Goal: Transaction & Acquisition: Book appointment/travel/reservation

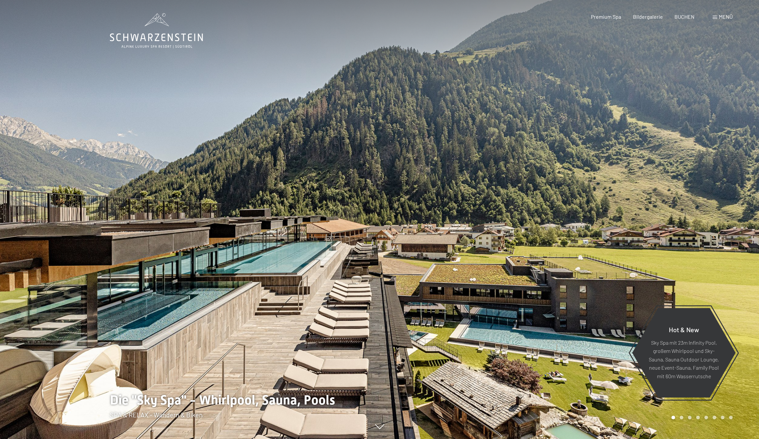
click at [664, 20] on div "Premium Spa Bildergalerie BUCHEN" at bounding box center [637, 16] width 138 height 7
click at [674, 19] on span "BUCHEN" at bounding box center [684, 15] width 20 height 6
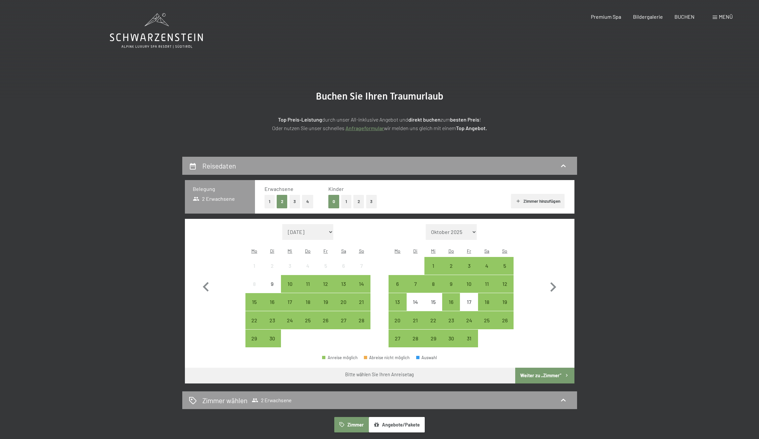
click at [357, 209] on button "2" at bounding box center [358, 201] width 11 height 13
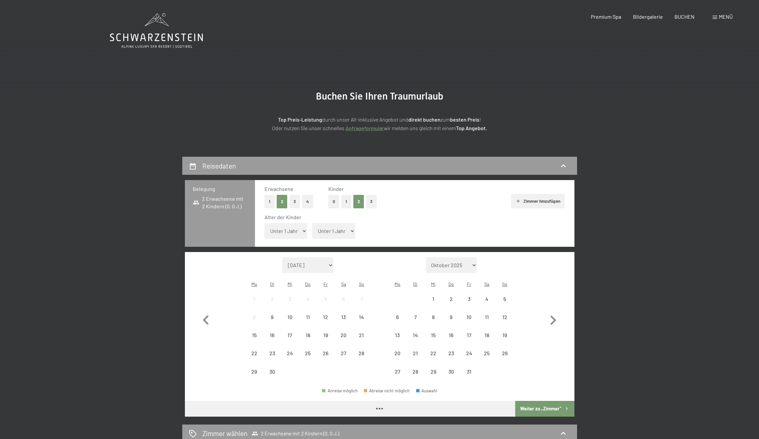
click at [285, 242] on div "Alter der Kinder Unter 1 Jahr 1 Jahr 2 Jahre 3 Jahre 4 Jahre 5 Jahre 6 Jahre 7 …" at bounding box center [414, 228] width 300 height 28
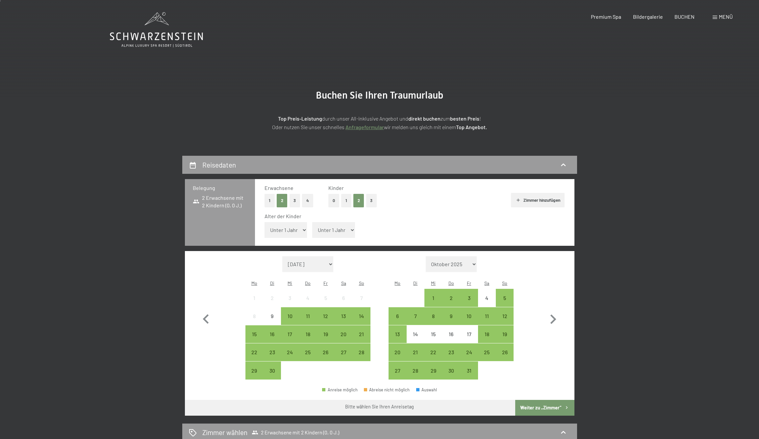
scroll to position [1, 0]
select select "13"
select select "15"
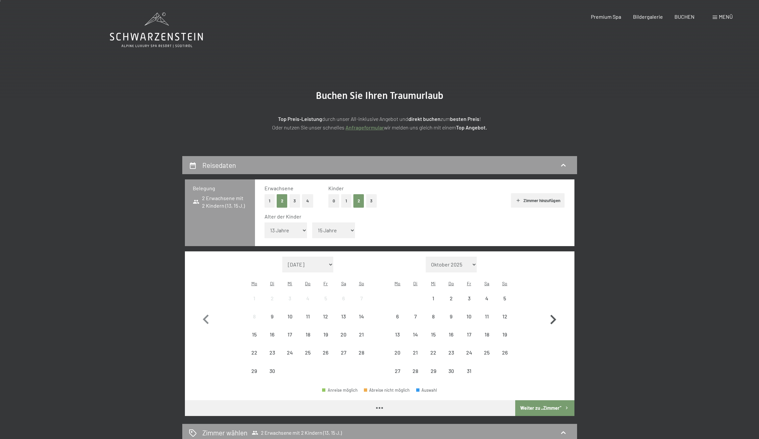
click at [552, 330] on icon "button" at bounding box center [552, 319] width 19 height 19
select select "2025-12-01"
select select "2026-01-01"
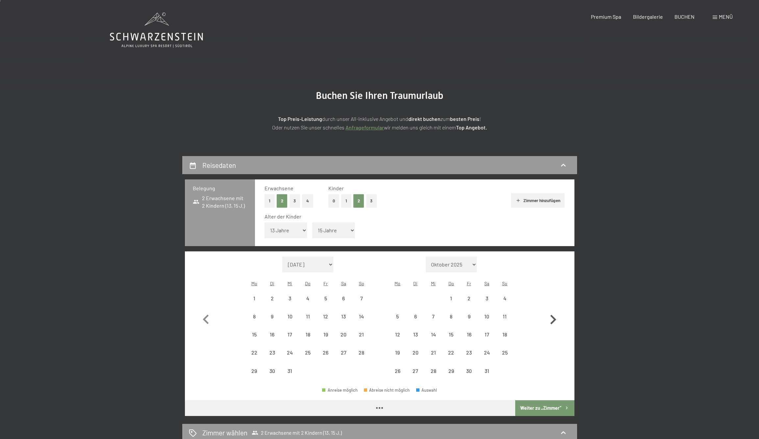
click at [552, 330] on icon "button" at bounding box center [552, 319] width 19 height 19
select select "2026-02-01"
select select "2026-03-01"
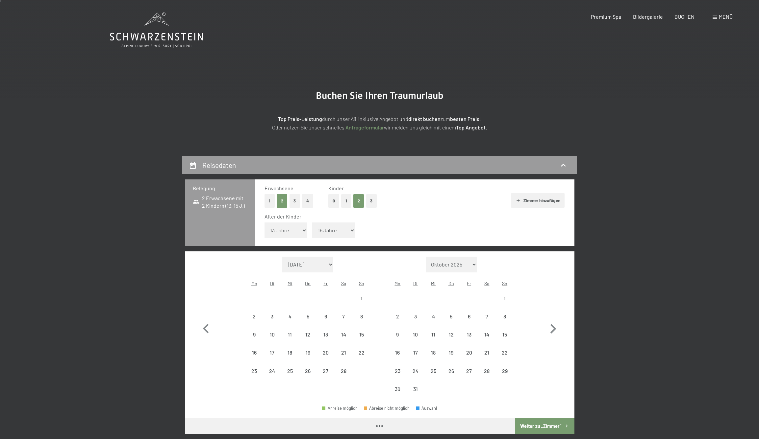
select select "2026-02-01"
select select "2026-03-01"
select select "2026-02-01"
select select "2026-03-01"
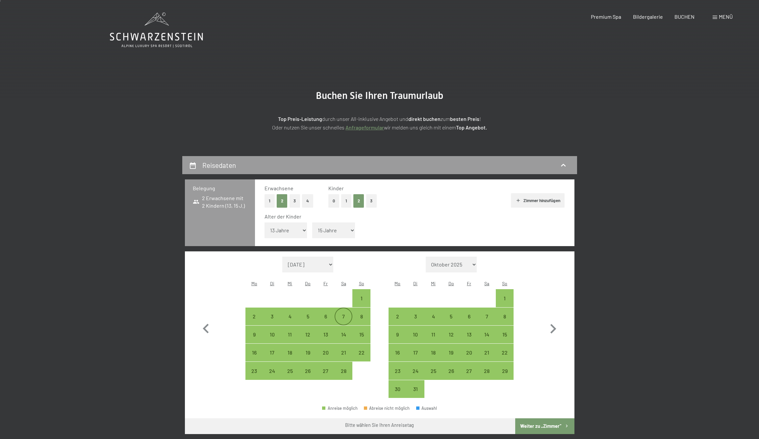
click at [340, 327] on div "7" at bounding box center [343, 322] width 16 height 16
select select "2026-02-01"
select select "2026-03-01"
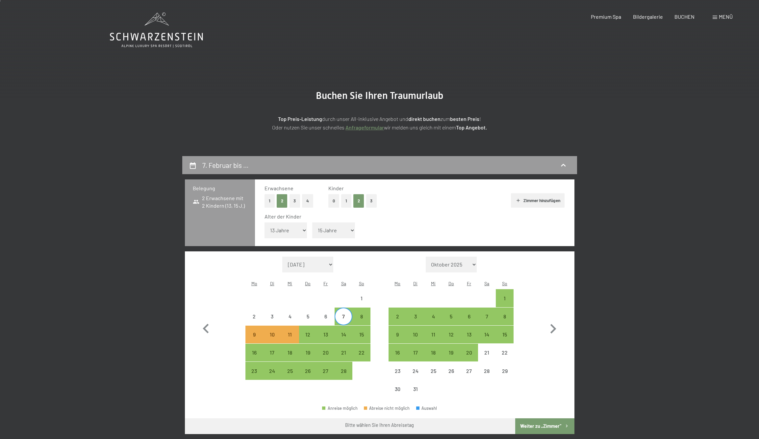
drag, startPoint x: 341, startPoint y: 340, endPoint x: 385, endPoint y: 372, distance: 54.5
click at [341, 340] on div "14" at bounding box center [343, 340] width 16 height 16
select select "2026-02-01"
select select "2026-03-01"
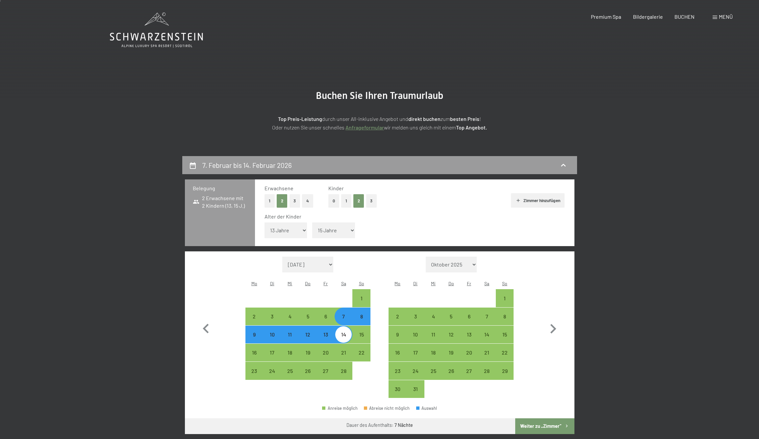
click at [534, 432] on button "Weiter zu „Zimmer“" at bounding box center [544, 427] width 59 height 16
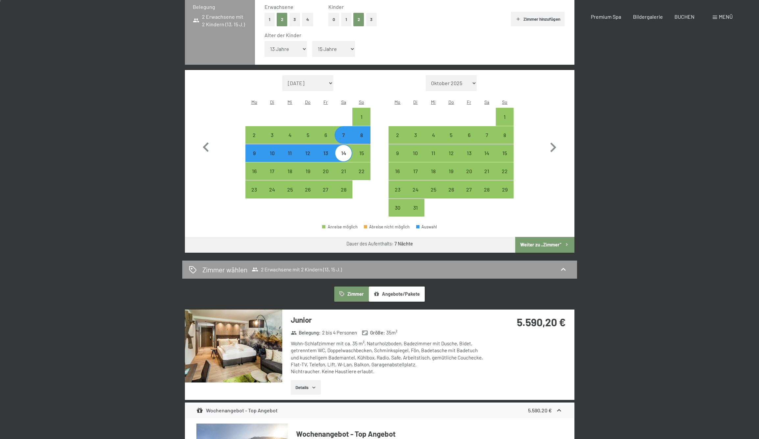
select select "2026-02-01"
select select "2026-03-01"
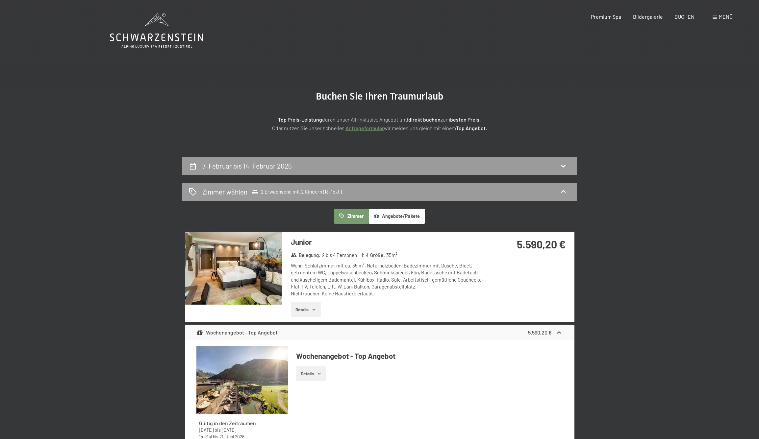
scroll to position [0, 0]
click at [206, 197] on h2 "Zimmer wählen" at bounding box center [224, 192] width 45 height 10
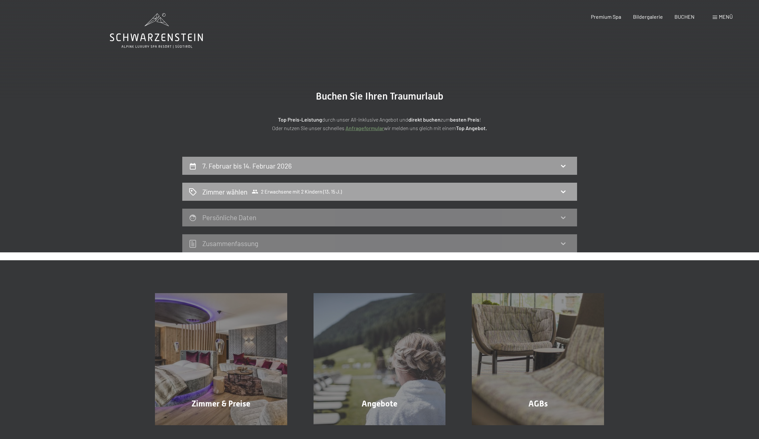
drag, startPoint x: 565, startPoint y: 217, endPoint x: 560, endPoint y: 217, distance: 4.9
click at [565, 197] on div "Zimmer wählen 2 Erwachsene mit 2 Kindern (13, 15 J.)" at bounding box center [380, 192] width 382 height 10
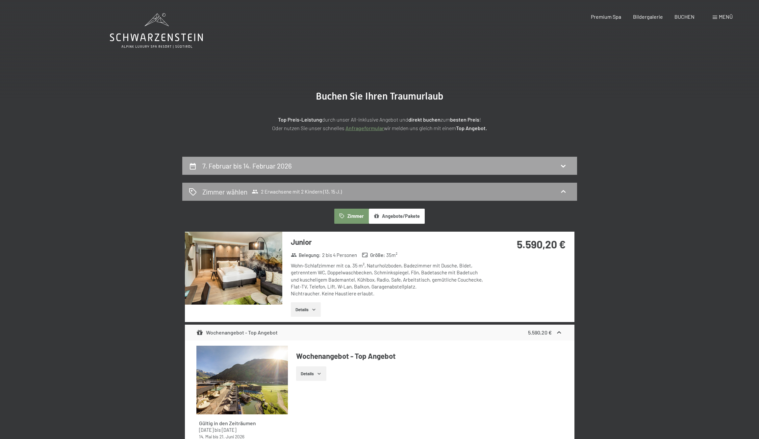
click at [335, 175] on div "7. Februar bis 14. Februar 2026" at bounding box center [379, 166] width 395 height 18
select select "13"
select select "15"
select select "2026-02-01"
select select "2026-03-01"
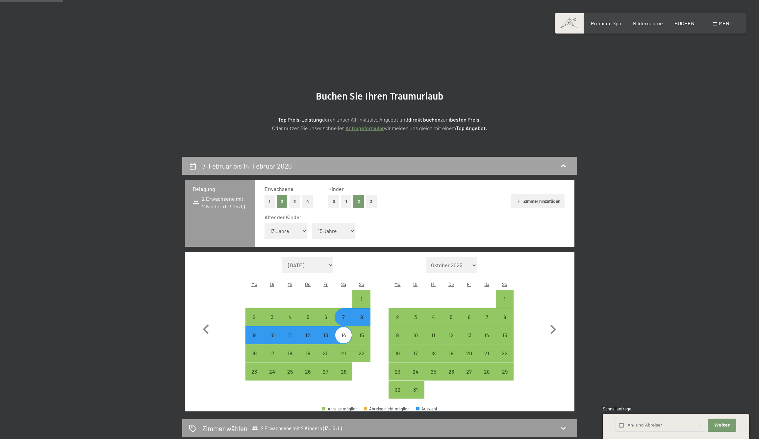
scroll to position [182, 0]
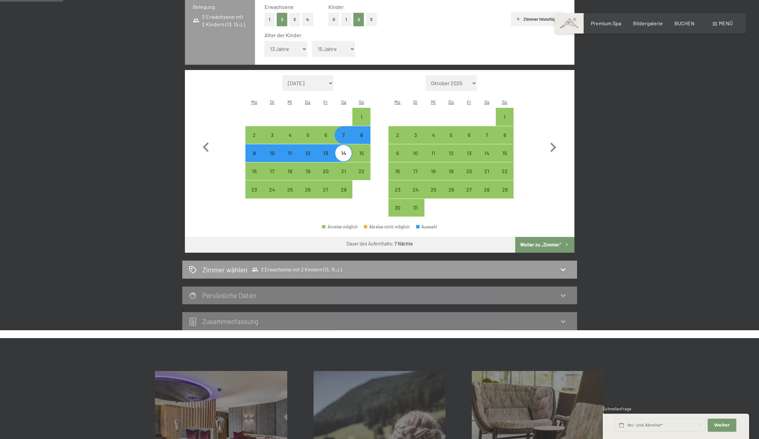
click at [340, 140] on div "7" at bounding box center [343, 141] width 16 height 16
select select "2026-02-01"
select select "2026-03-01"
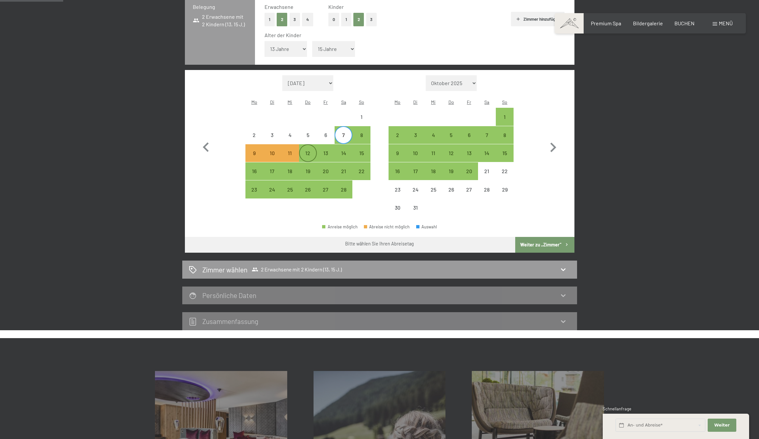
click at [311, 159] on div "12" at bounding box center [308, 159] width 16 height 16
select select "2026-02-01"
select select "2026-03-01"
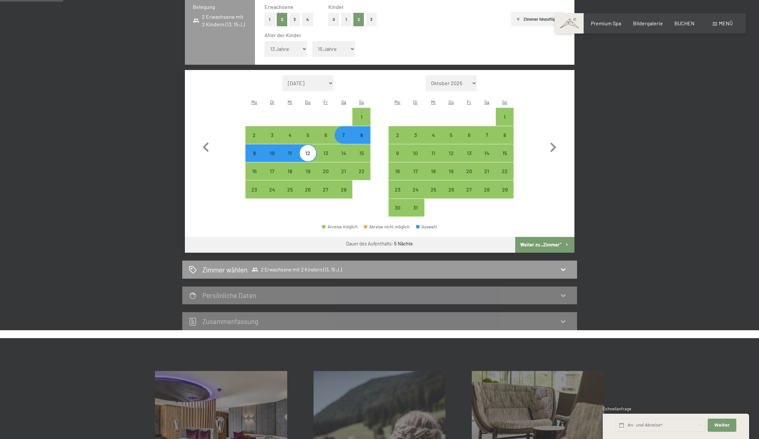
drag, startPoint x: 536, startPoint y: 251, endPoint x: 604, endPoint y: 267, distance: 68.9
click at [536, 251] on button "Weiter zu „Zimmer“" at bounding box center [544, 245] width 59 height 16
select select "2026-02-01"
select select "2026-03-01"
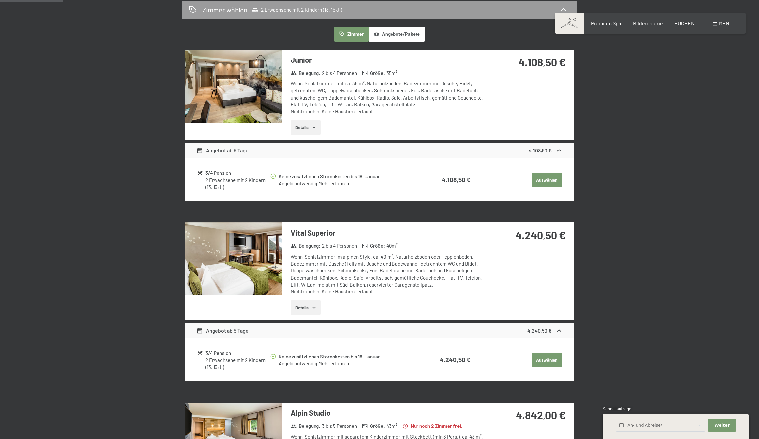
click at [259, 123] on img at bounding box center [233, 86] width 97 height 73
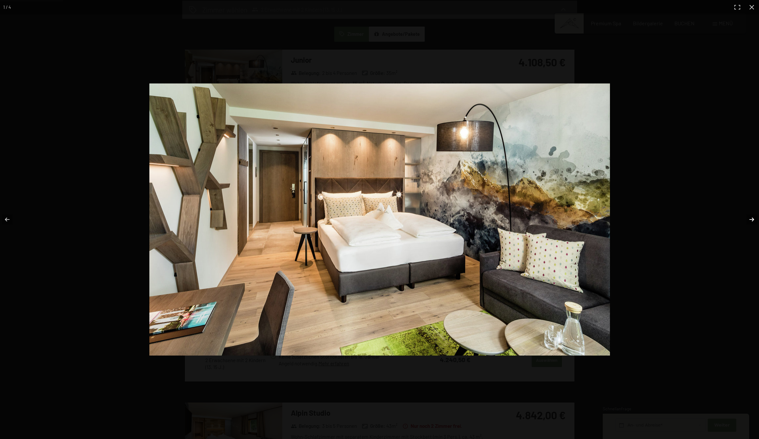
click at [750, 221] on button "button" at bounding box center [747, 219] width 23 height 33
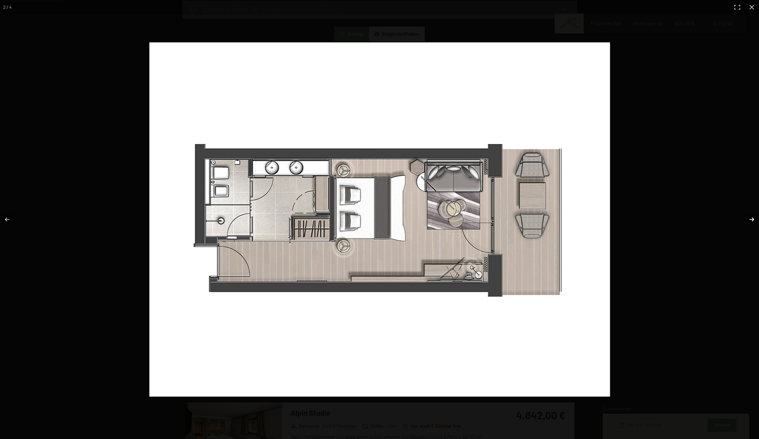
click at [750, 221] on button "button" at bounding box center [747, 219] width 23 height 33
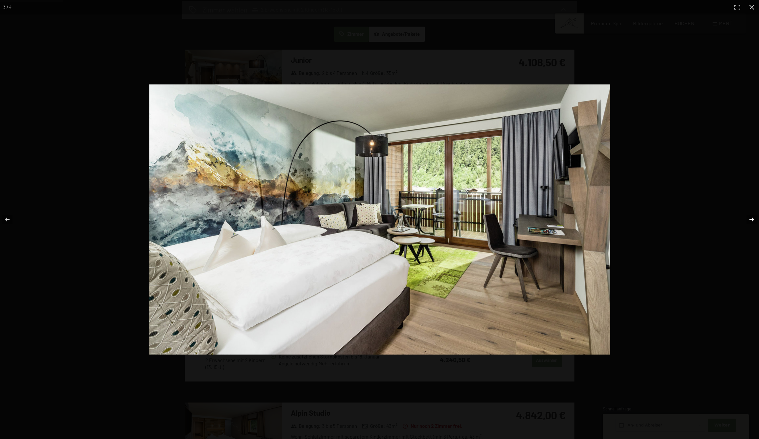
click at [750, 221] on button "button" at bounding box center [747, 219] width 23 height 33
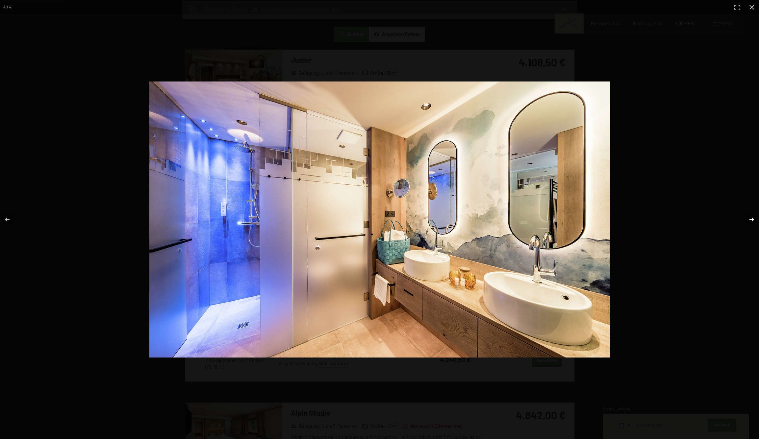
click at [750, 221] on button "button" at bounding box center [747, 219] width 23 height 33
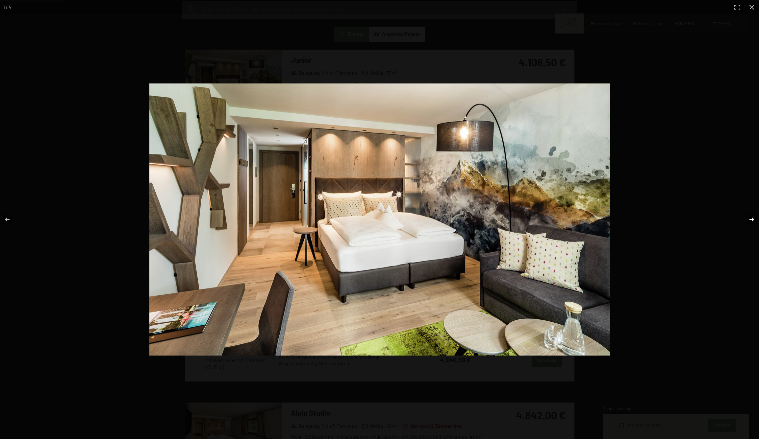
click at [750, 221] on button "button" at bounding box center [747, 219] width 23 height 33
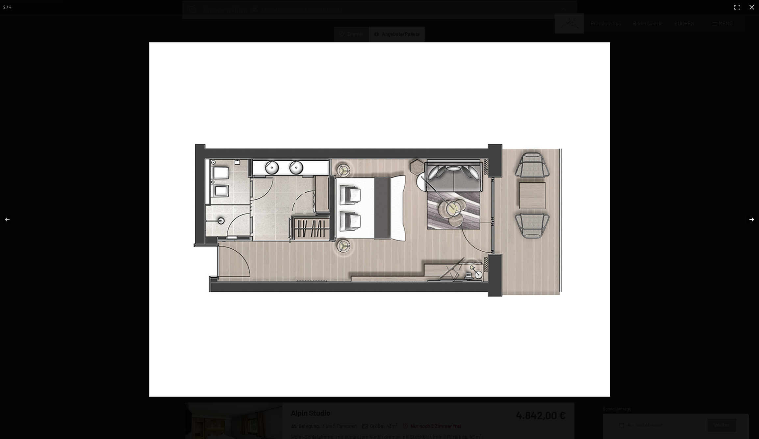
click at [750, 221] on button "button" at bounding box center [747, 219] width 23 height 33
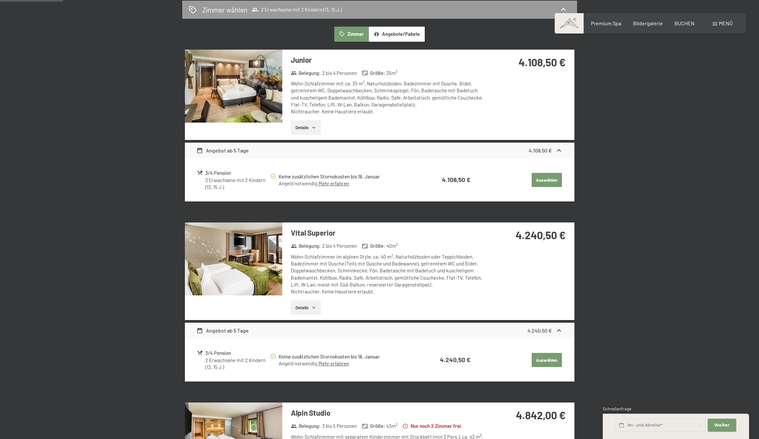
click at [0, 0] on button "button" at bounding box center [0, 0] width 0 height 0
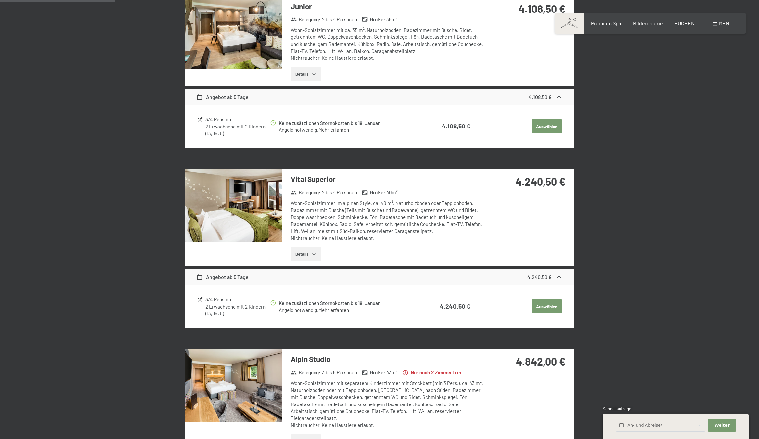
scroll to position [236, 0]
click at [255, 242] on img at bounding box center [233, 205] width 97 height 73
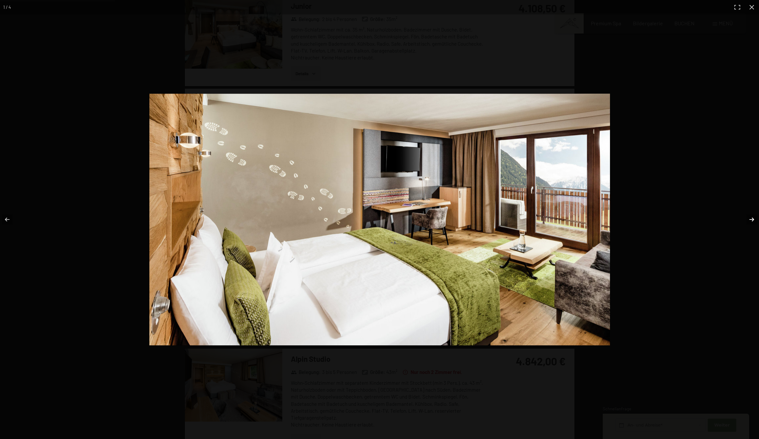
click at [749, 220] on button "button" at bounding box center [747, 219] width 23 height 33
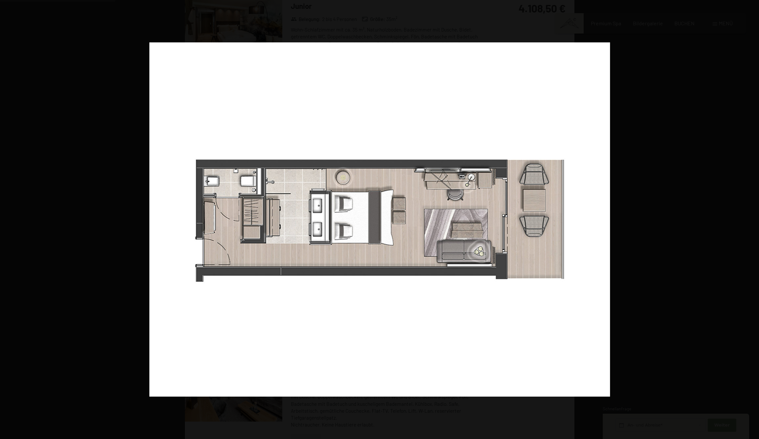
click at [749, 220] on button "button" at bounding box center [747, 219] width 23 height 33
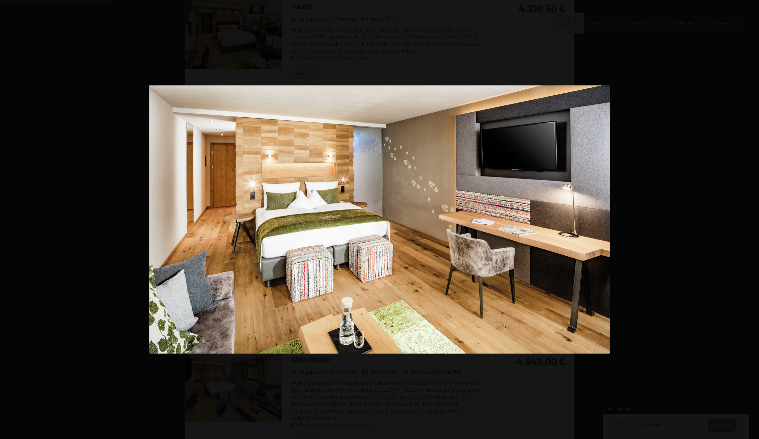
click at [749, 220] on button "button" at bounding box center [747, 219] width 23 height 33
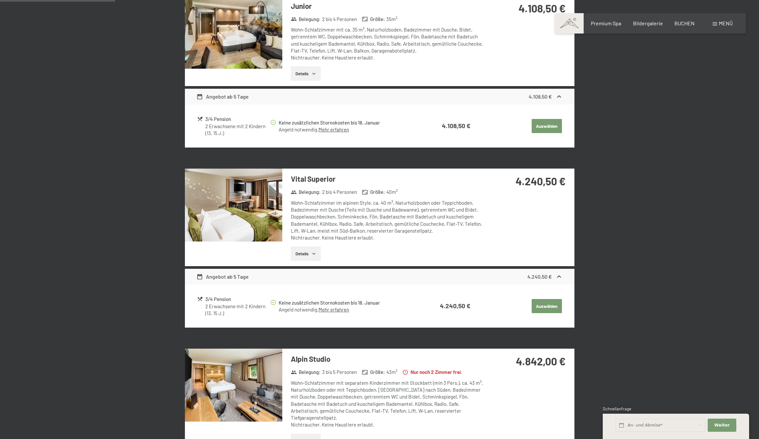
click at [0, 0] on button "button" at bounding box center [0, 0] width 0 height 0
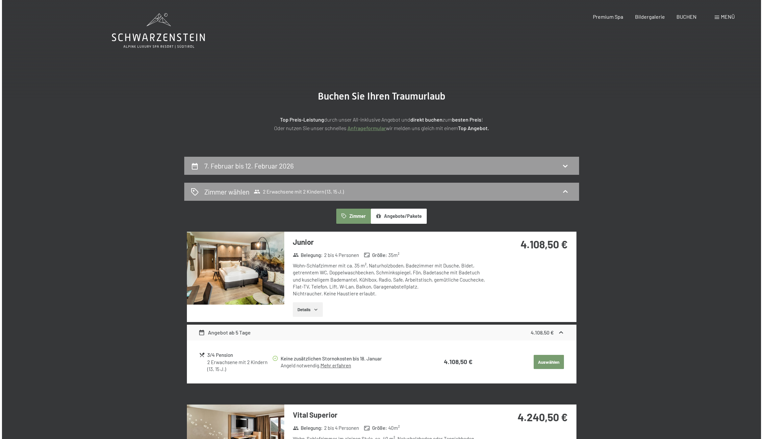
scroll to position [0, 0]
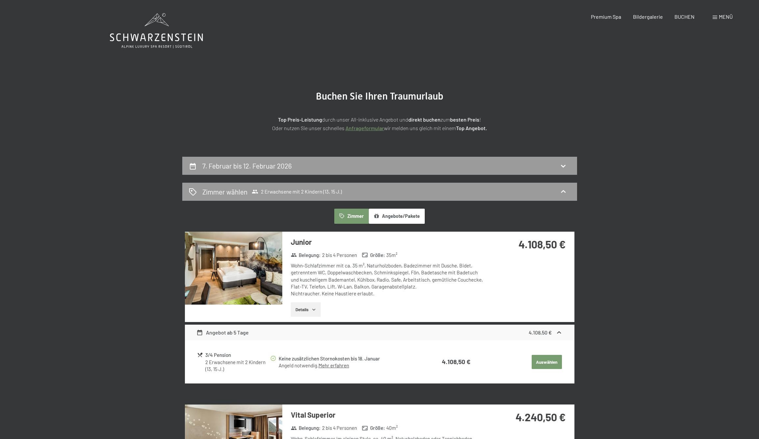
click at [722, 20] on span "Menü" at bounding box center [726, 16] width 14 height 6
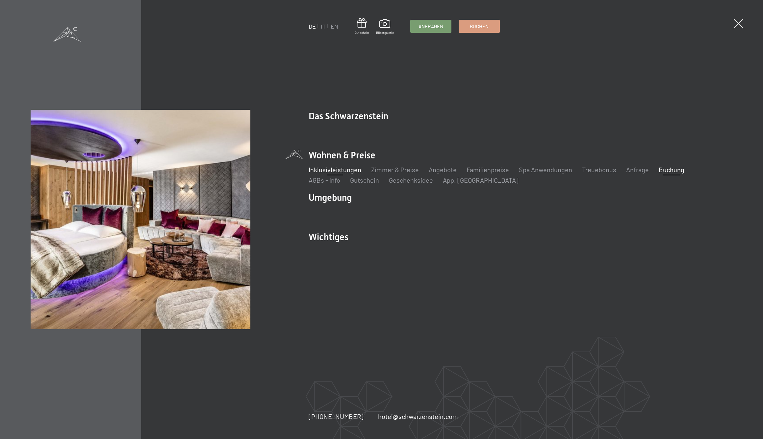
click at [335, 174] on link "Inklusivleistungen" at bounding box center [334, 170] width 53 height 8
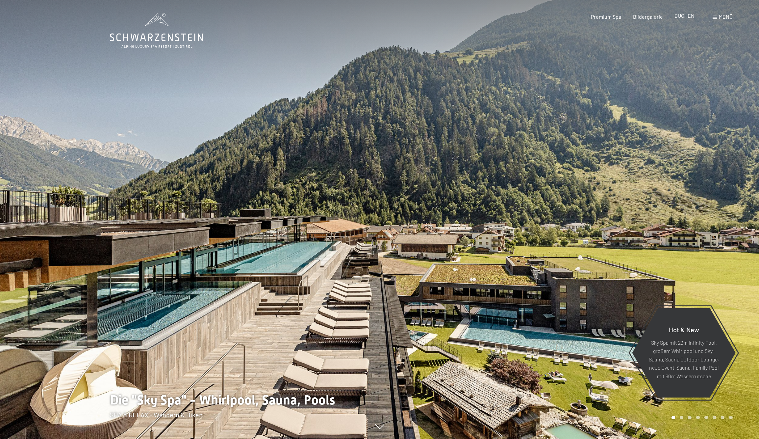
click at [674, 19] on span "BUCHEN" at bounding box center [684, 15] width 20 height 6
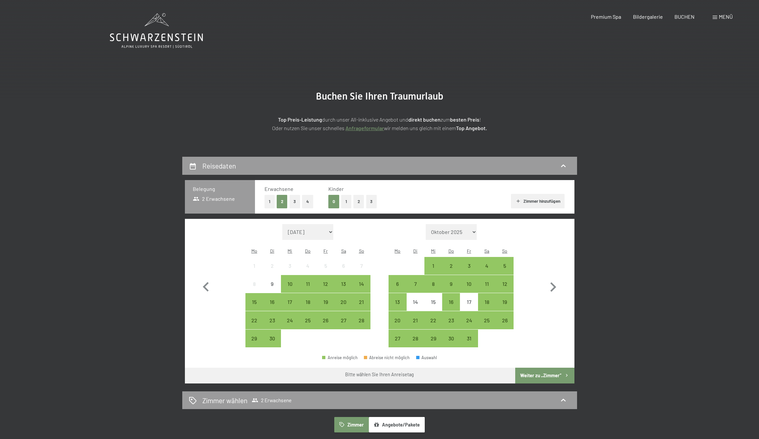
click at [357, 209] on button "2" at bounding box center [358, 201] width 11 height 13
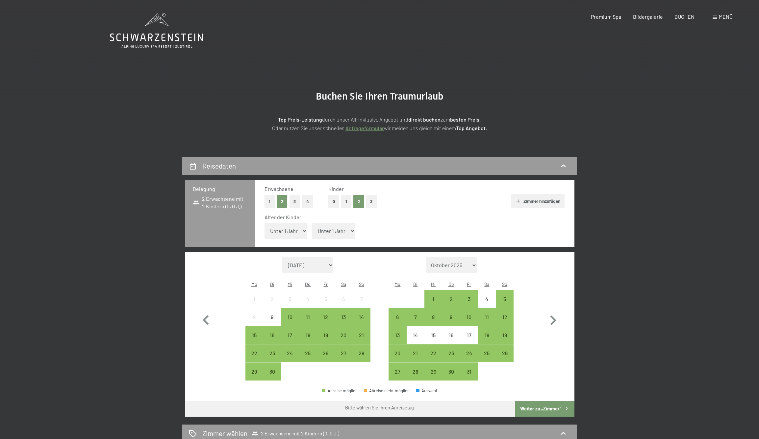
select select "13"
select select "15"
click at [553, 330] on icon "button" at bounding box center [552, 320] width 19 height 19
select select "2025-10-01"
select select "2025-11-01"
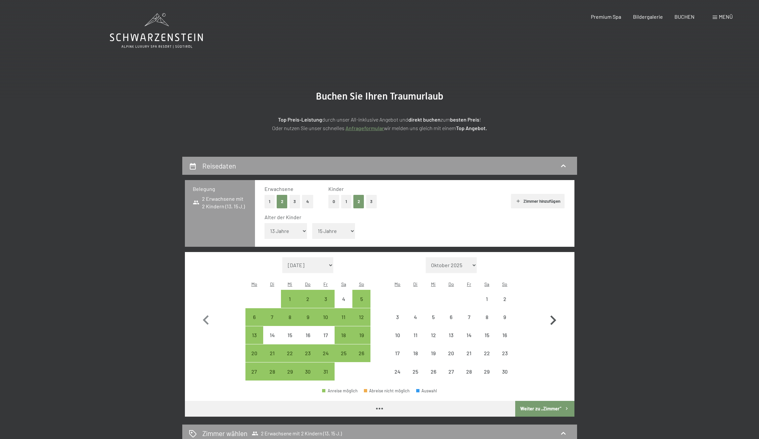
click at [553, 330] on icon "button" at bounding box center [552, 320] width 19 height 19
select select "2025-11-01"
select select "2025-12-01"
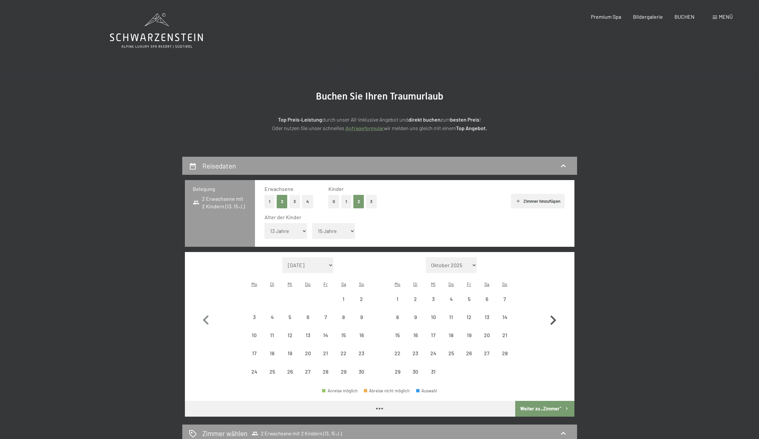
click at [553, 330] on icon "button" at bounding box center [552, 320] width 19 height 19
select select "2025-12-01"
select select "2026-01-01"
click at [553, 330] on icon "button" at bounding box center [552, 320] width 19 height 19
select select "2026-01-01"
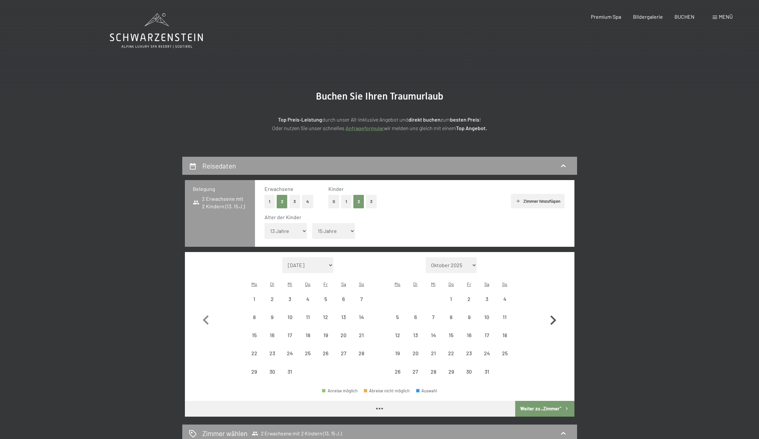
select select "2026-02-01"
select select "2026-01-01"
select select "2026-02-01"
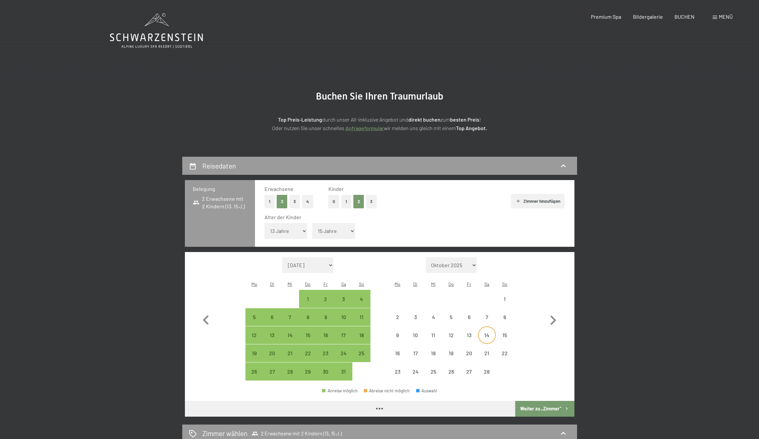
select select "2026-01-01"
select select "2026-02-01"
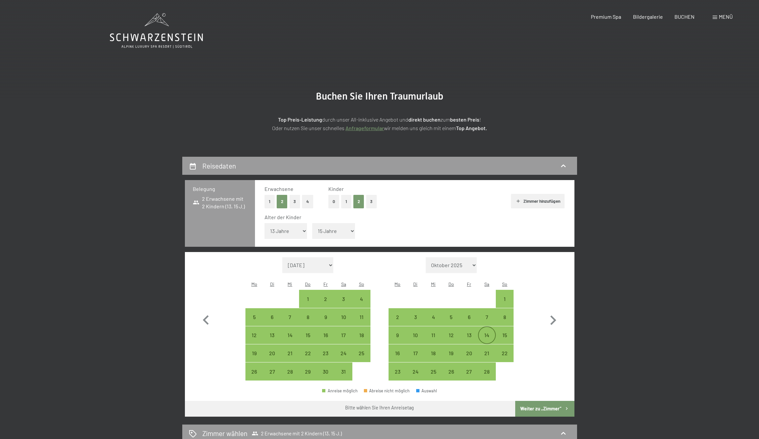
click at [489, 345] on div "14" at bounding box center [487, 341] width 16 height 16
select select "2026-01-01"
select select "2026-02-01"
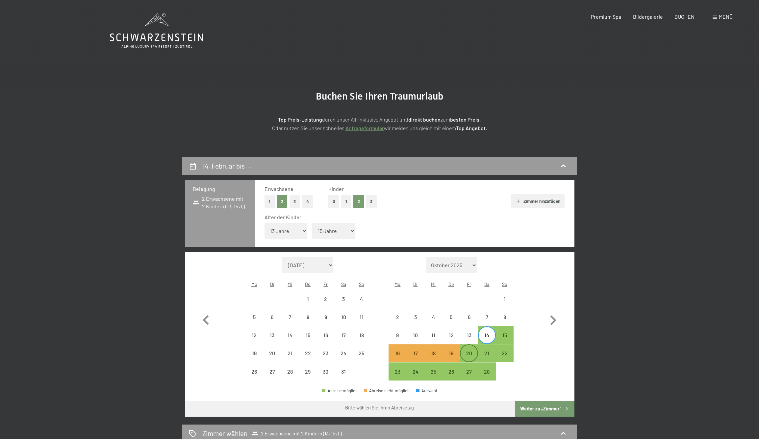
drag, startPoint x: 466, startPoint y: 360, endPoint x: 469, endPoint y: 363, distance: 3.7
click at [466, 361] on div "20" at bounding box center [468, 359] width 16 height 16
select select "2026-01-01"
select select "2026-02-01"
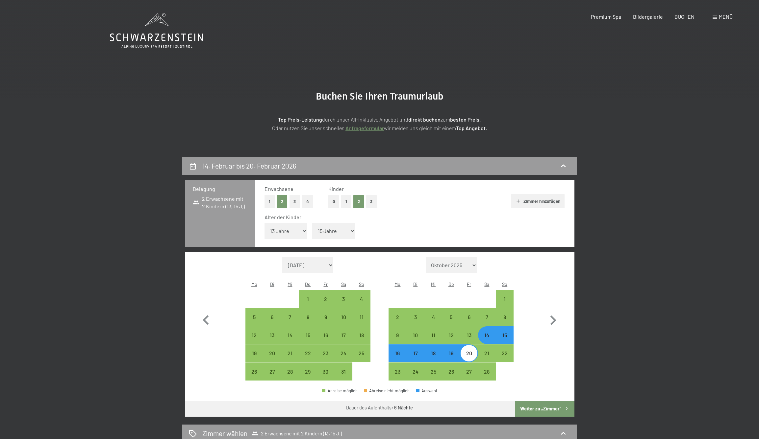
click at [545, 417] on button "Weiter zu „Zimmer“" at bounding box center [544, 409] width 59 height 16
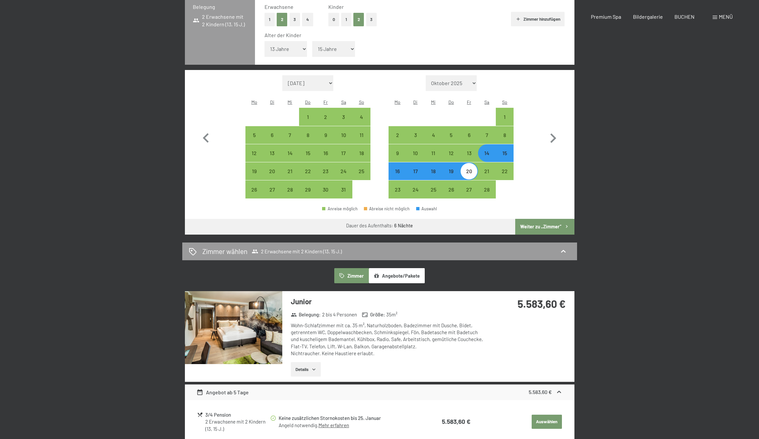
select select "2026-01-01"
select select "2026-02-01"
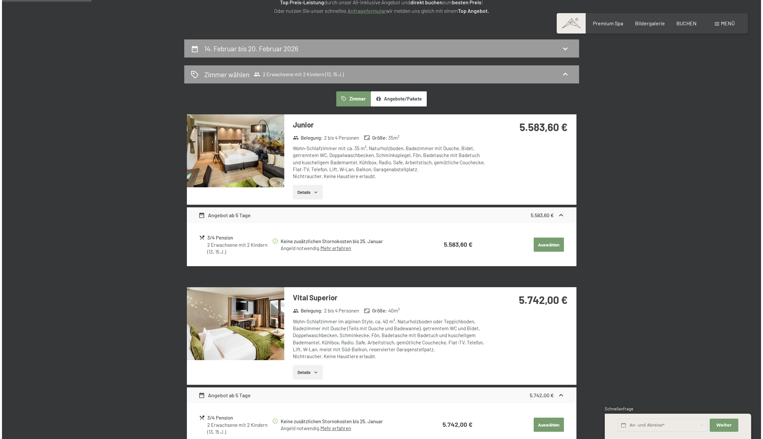
scroll to position [117, 0]
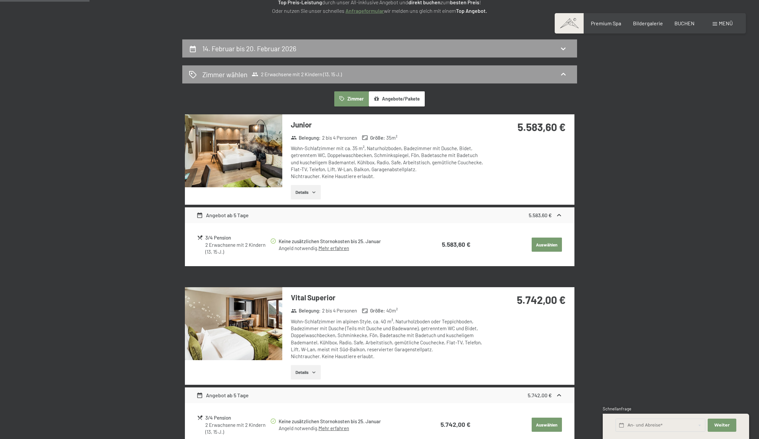
click at [719, 26] on span "Menü" at bounding box center [726, 23] width 14 height 6
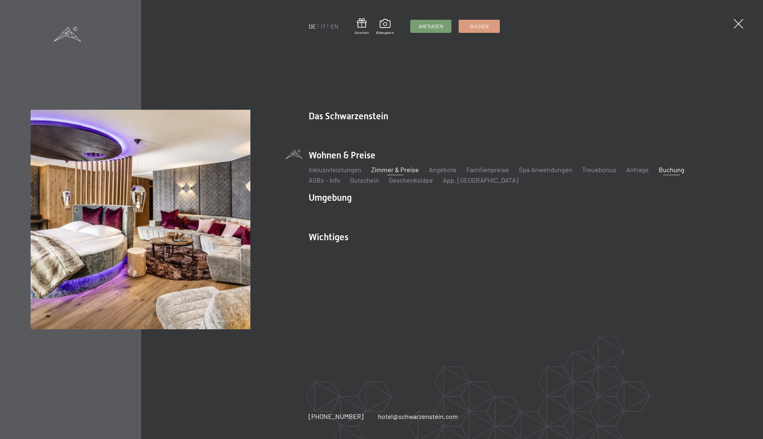
click at [392, 174] on link "Zimmer & Preise" at bounding box center [395, 170] width 48 height 8
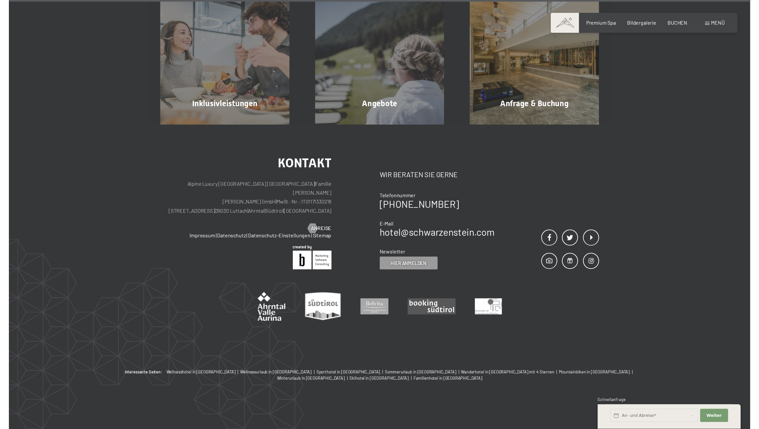
scroll to position [2372, 0]
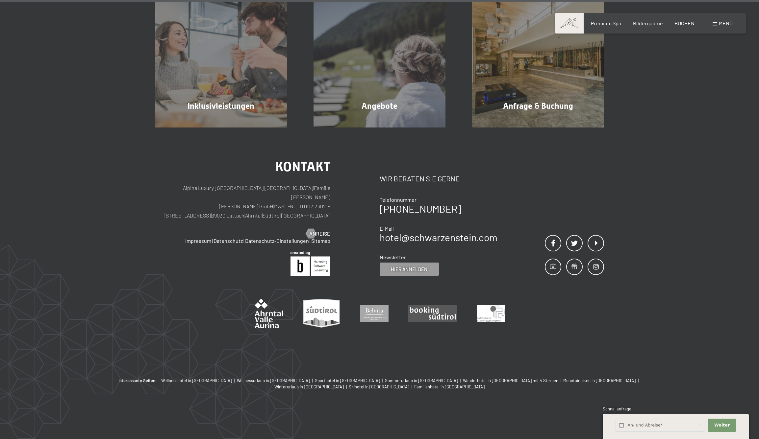
click at [604, 178] on div "Kontakt Wir beraten Sie gerne Telefonnummer [PHONE_NUMBER] E-Mail hotel@ no-spa…" at bounding box center [492, 218] width 225 height 116
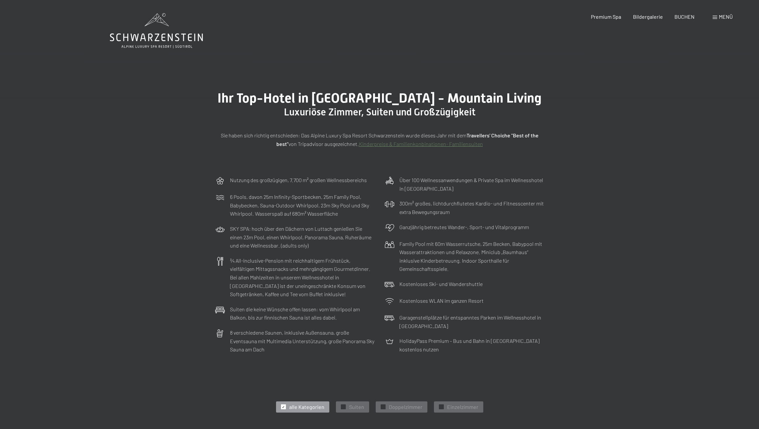
scroll to position [0, 0]
click at [489, 148] on p "Sie haben sich richtig entschieden: Das Alpine Luxury Spa Resort Schwarzenstein…" at bounding box center [379, 139] width 329 height 17
click at [399, 147] on link "Kinderpreise & Familienkonbinationen- Familiensuiten" at bounding box center [421, 144] width 124 height 6
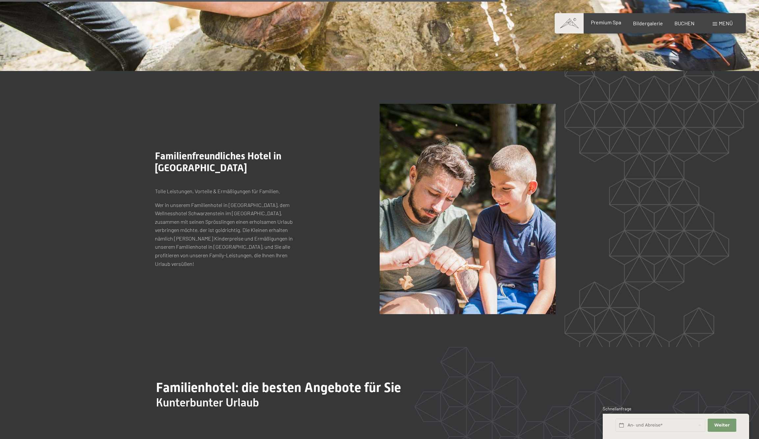
scroll to position [2040, 0]
